Goal: Task Accomplishment & Management: Manage account settings

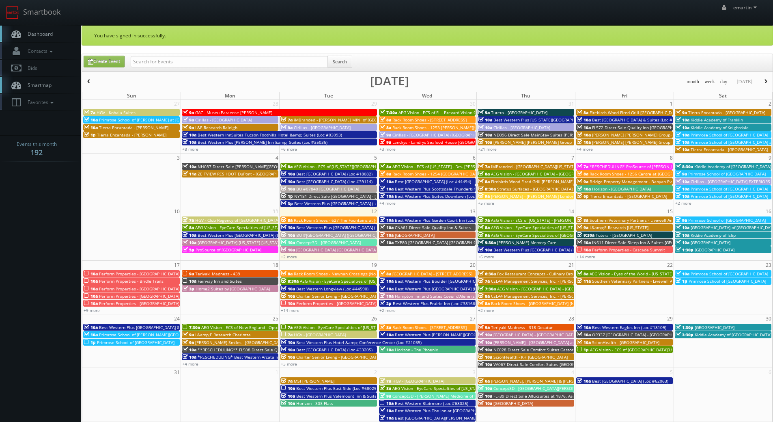
click at [30, 37] on link "Dashboard" at bounding box center [40, 34] width 81 height 17
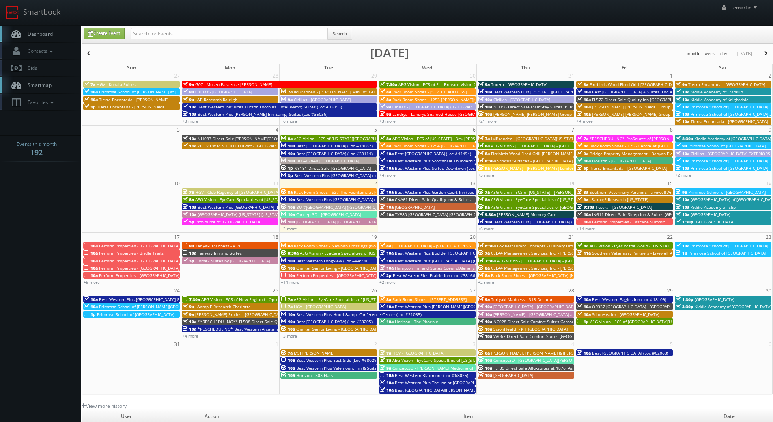
click at [47, 28] on link "Dashboard" at bounding box center [40, 34] width 81 height 17
click at [191, 41] on div "Search" at bounding box center [242, 36] width 222 height 16
click at [190, 37] on input "text" at bounding box center [229, 33] width 197 height 11
type input "brightspace"
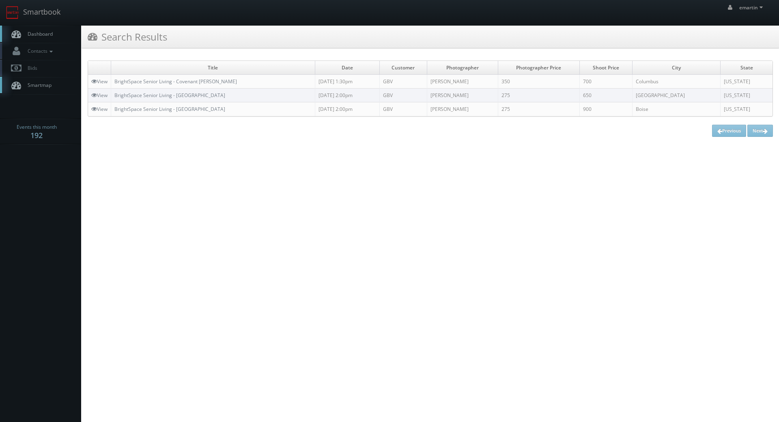
click at [185, 77] on td "BrightSpace Senior Living - Covenant [PERSON_NAME]" at bounding box center [213, 82] width 204 height 14
click at [160, 93] on link "BrightSpace Senior Living - [GEOGRAPHIC_DATA]" at bounding box center [169, 95] width 111 height 7
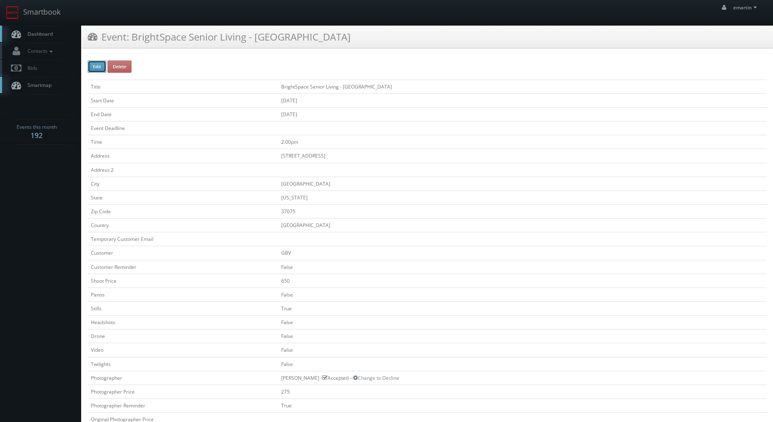
click at [98, 67] on button "Edit" at bounding box center [97, 66] width 19 height 12
type input "BrightSpace Senior Living - [GEOGRAPHIC_DATA]"
type input "[STREET_ADDRESS]"
type input "[GEOGRAPHIC_DATA]"
type input "37075"
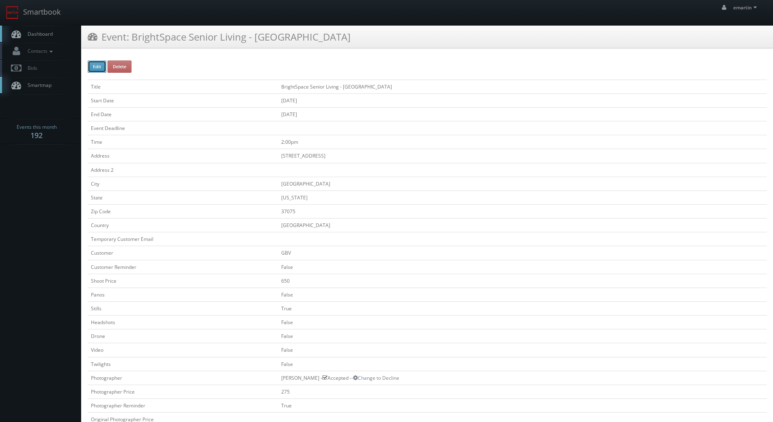
checkbox input "false"
type input "650"
checkbox input "false"
checkbox input "true"
checkbox input "false"
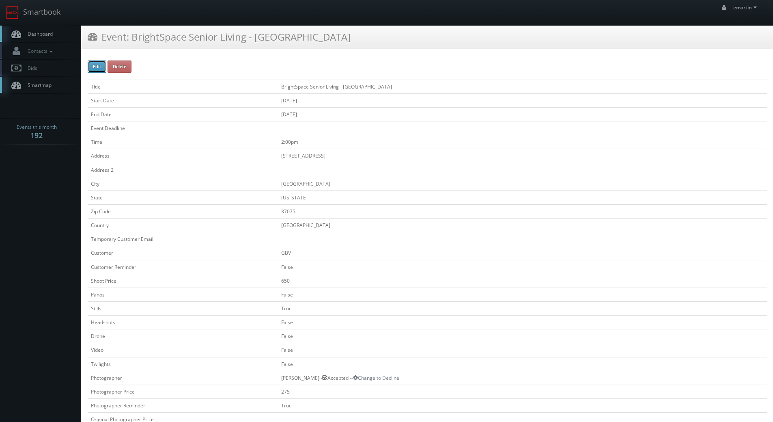
checkbox input "false"
type input "[DATE]"
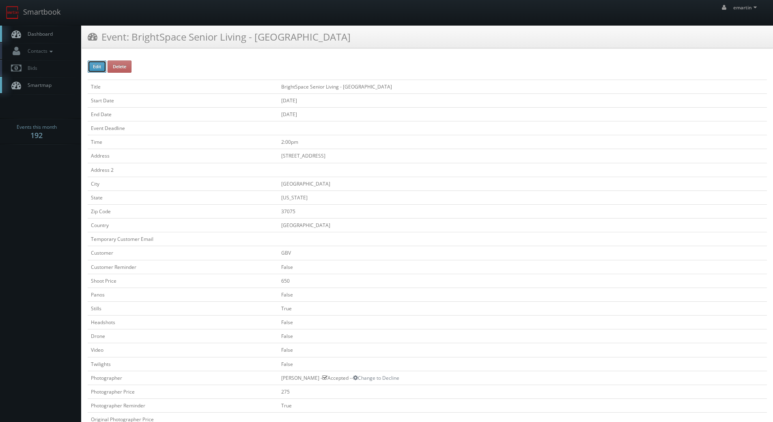
type input "[DATE]"
type input "2:00pm"
checkbox input "true"
checkbox input "false"
type input "650"
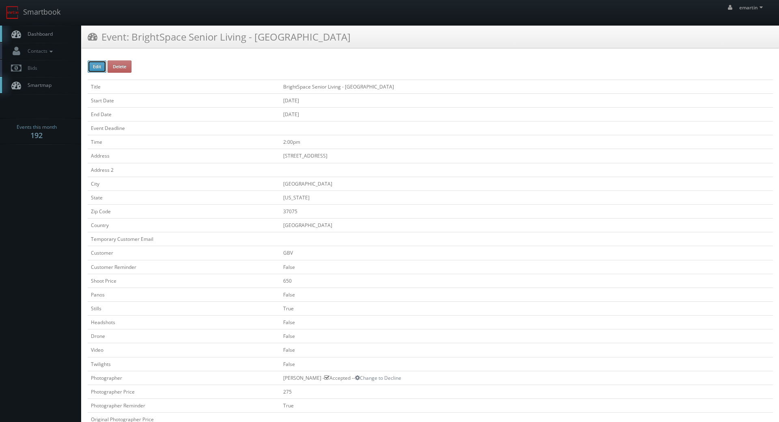
type input "275"
select select "[US_STATE]"
select select "[EMAIL_ADDRESS][DOMAIN_NAME]"
select select "[PERSON_NAME][EMAIL_ADDRESS][DOMAIN_NAME]"
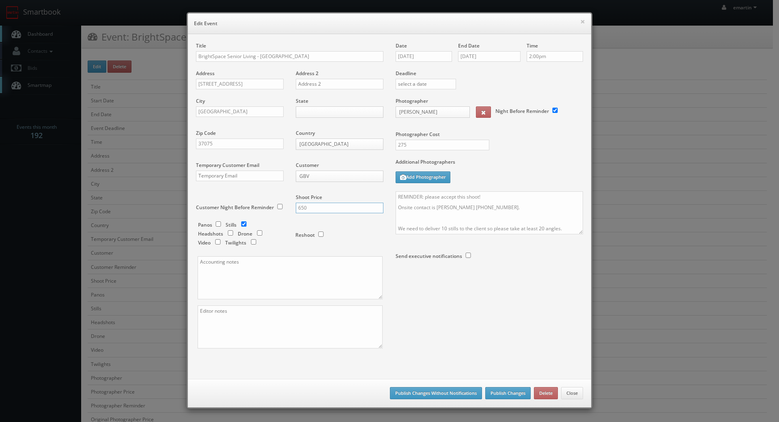
drag, startPoint x: 280, startPoint y: 200, endPoint x: 272, endPoint y: 195, distance: 9.1
click at [274, 200] on div "Title BrightSpace Senior Living - [GEOGRAPHIC_DATA] Address [STREET_ADDRESS] Ad…" at bounding box center [290, 202] width 200 height 320
type input "600"
click at [439, 391] on button "Publish Changes Without Notifications" at bounding box center [436, 393] width 92 height 12
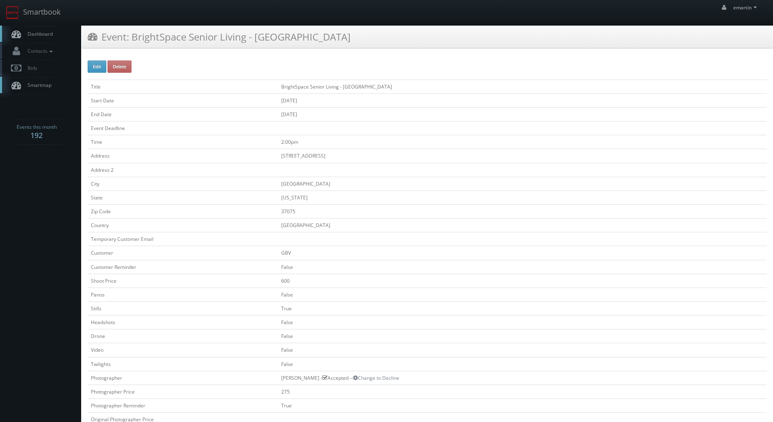
click at [57, 34] on link "Dashboard" at bounding box center [40, 34] width 81 height 17
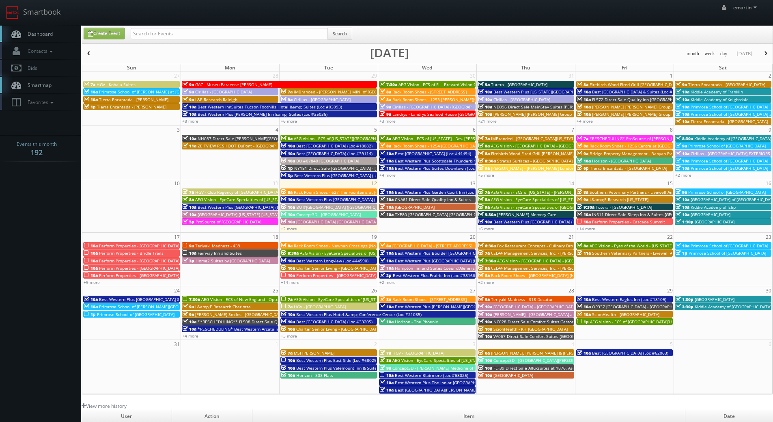
click at [51, 28] on link "Dashboard" at bounding box center [40, 34] width 81 height 17
drag, startPoint x: 166, startPoint y: 34, endPoint x: 179, endPoint y: 30, distance: 13.1
click at [167, 33] on input "text" at bounding box center [229, 33] width 197 height 11
type input "cnc91"
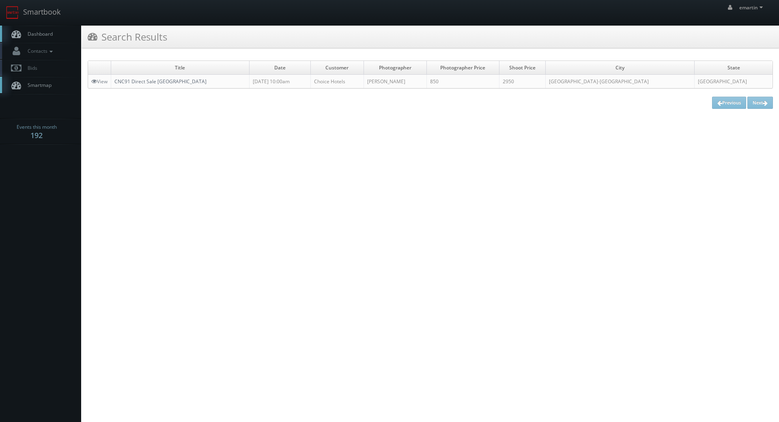
click at [164, 82] on link "CNC91 Direct Sale [GEOGRAPHIC_DATA]" at bounding box center [160, 81] width 92 height 7
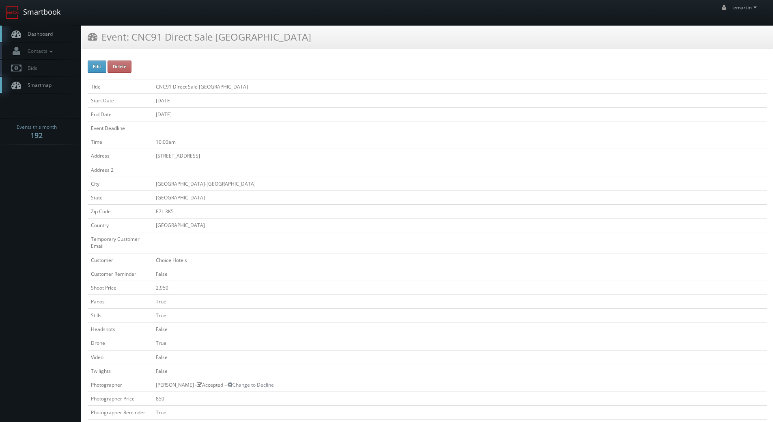
click at [32, 20] on link "Smartbook" at bounding box center [33, 12] width 67 height 25
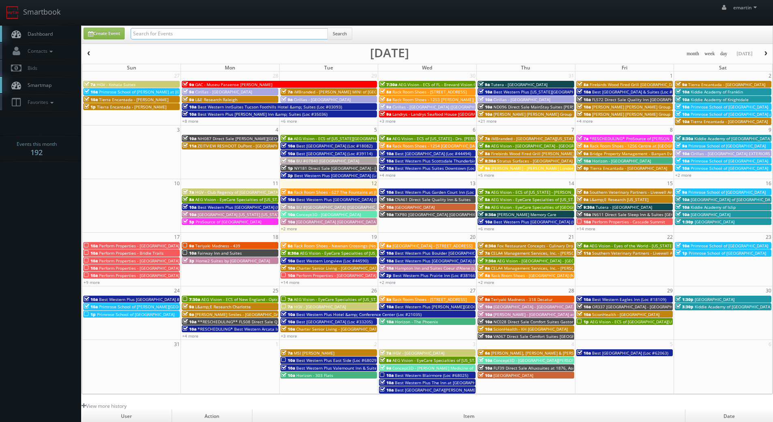
click at [178, 30] on input "text" at bounding box center [229, 33] width 197 height 11
type input "cnc91"
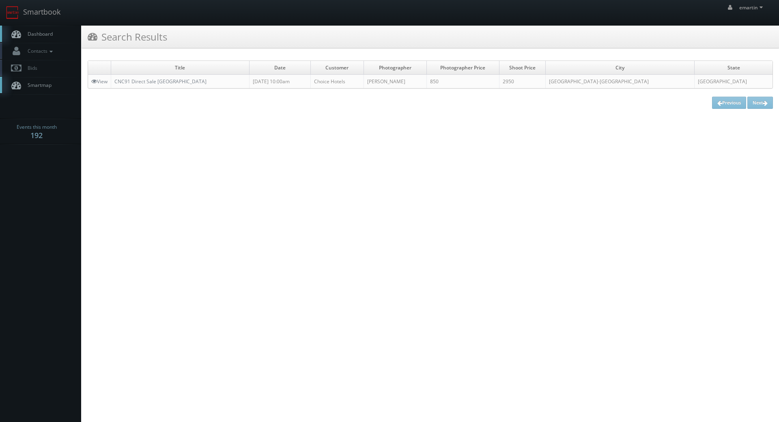
click at [49, 37] on span "Dashboard" at bounding box center [38, 33] width 29 height 7
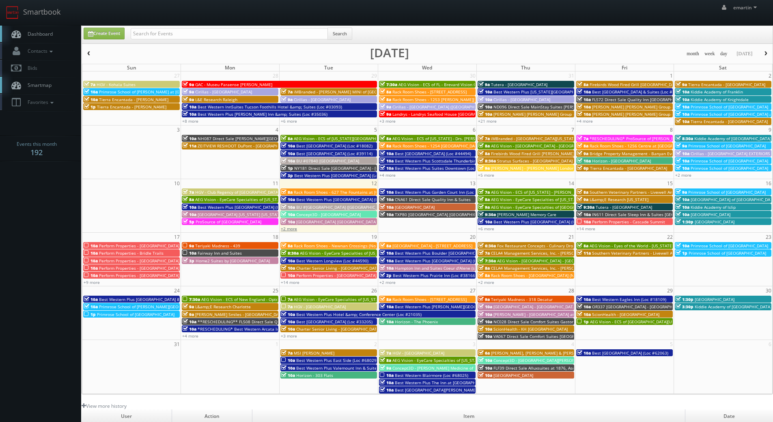
click at [292, 230] on link "+2 more" at bounding box center [289, 229] width 16 height 6
click at [38, 28] on link "Dashboard" at bounding box center [40, 34] width 81 height 17
click at [315, 212] on span "Concept3D - [GEOGRAPHIC_DATA]" at bounding box center [328, 214] width 65 height 6
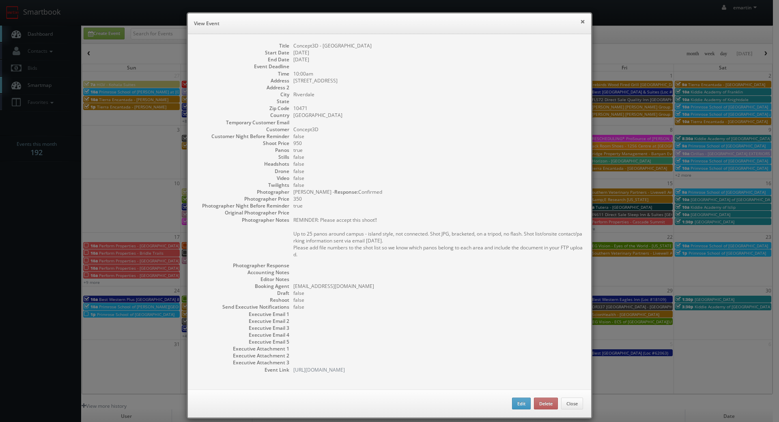
click at [581, 21] on button "×" at bounding box center [582, 22] width 5 height 6
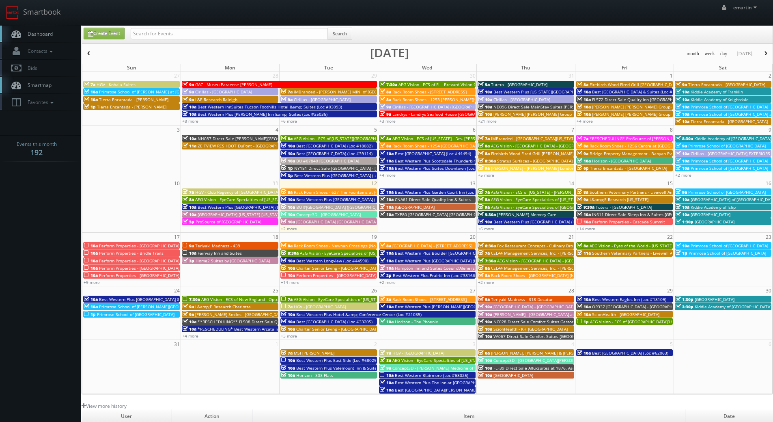
drag, startPoint x: 48, startPoint y: 32, endPoint x: 10, endPoint y: 82, distance: 63.2
click at [48, 32] on span "Dashboard" at bounding box center [38, 33] width 29 height 7
drag, startPoint x: 37, startPoint y: 36, endPoint x: 17, endPoint y: 37, distance: 19.9
click at [37, 36] on span "Dashboard" at bounding box center [38, 33] width 29 height 7
click at [292, 231] on link "+2 more" at bounding box center [289, 229] width 16 height 6
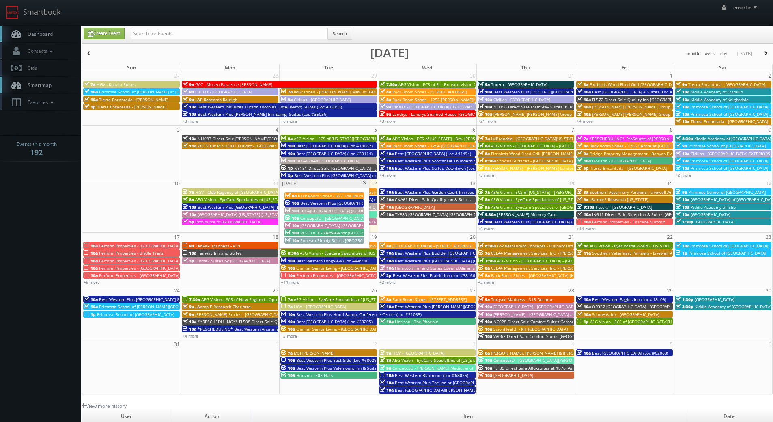
click at [295, 241] on span "10a" at bounding box center [292, 240] width 14 height 6
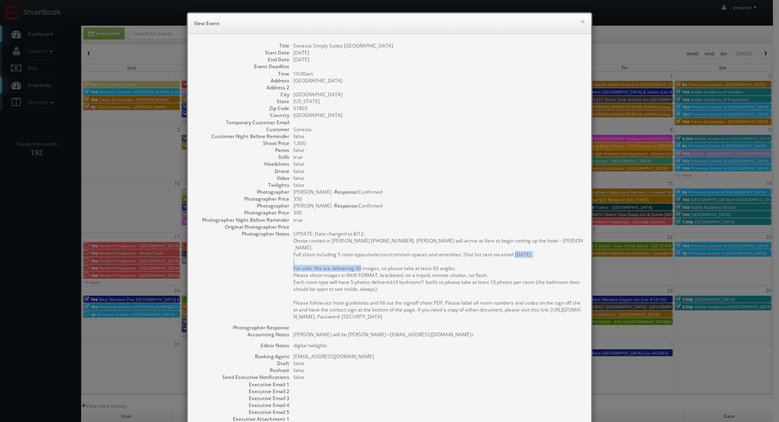
click at [384, 258] on pre "UPDATE: Date changed to 8/12. Onsite contact is Talia Osgood 781-775-2233. Stag…" at bounding box center [438, 275] width 290 height 90
click at [408, 238] on pre "UPDATE: Date changed to 8/12. Onsite contact is Talia Osgood 781-775-2233. Stag…" at bounding box center [438, 275] width 290 height 90
click at [493, 119] on dd at bounding box center [438, 122] width 290 height 7
click at [581, 20] on button "×" at bounding box center [582, 22] width 5 height 6
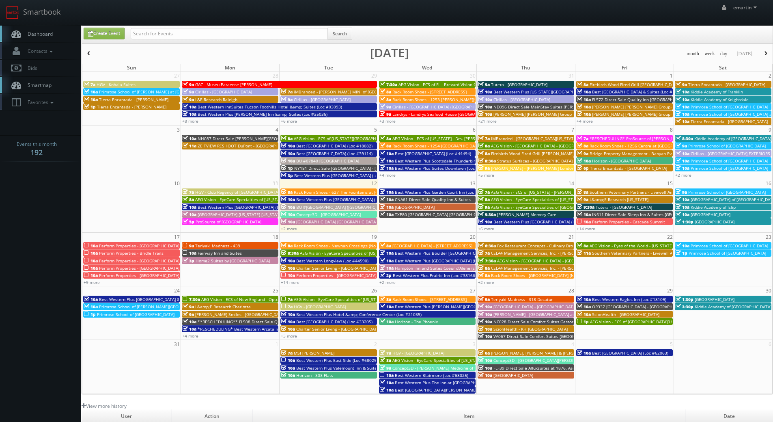
click at [34, 32] on span "Dashboard" at bounding box center [38, 33] width 29 height 7
click at [68, 39] on link "Dashboard" at bounding box center [40, 34] width 81 height 17
click at [47, 32] on span "Dashboard" at bounding box center [38, 33] width 29 height 7
click at [54, 27] on link "Dashboard" at bounding box center [40, 34] width 81 height 17
